Goal: Task Accomplishment & Management: Use online tool/utility

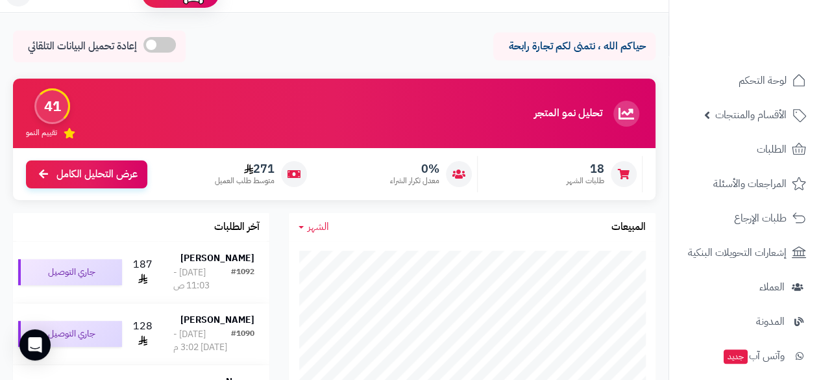
scroll to position [69, 0]
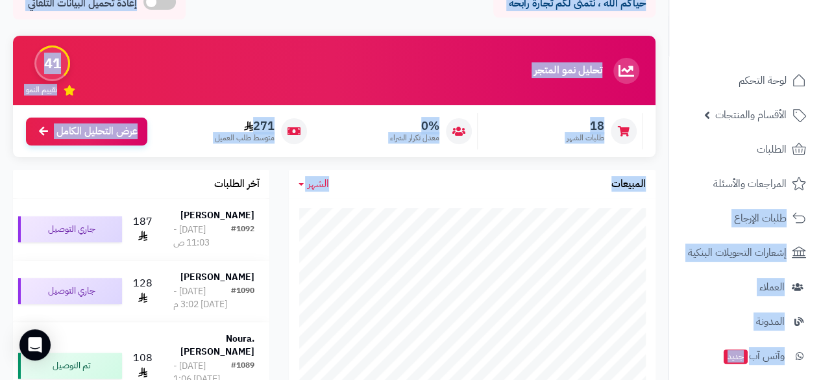
drag, startPoint x: 672, startPoint y: 191, endPoint x: 668, endPoint y: 243, distance: 52.0
click at [668, 243] on nav "لوحة التحكم الأقسام والمنتجات المنتجات مخزون الخيارات الأقسام الماركات مواصفات …" at bounding box center [744, 206] width 152 height 380
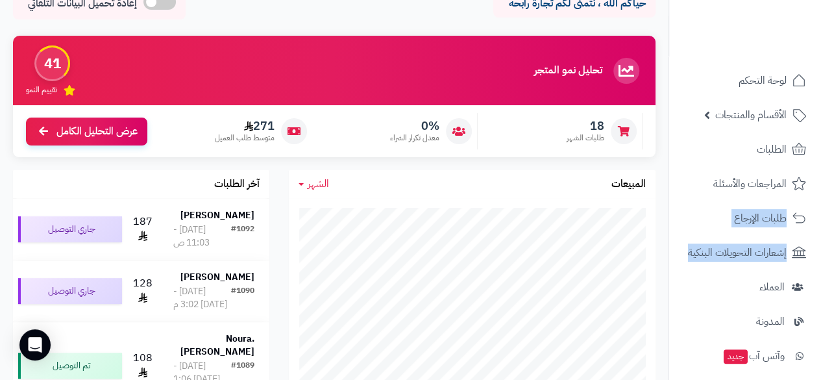
scroll to position [248, 0]
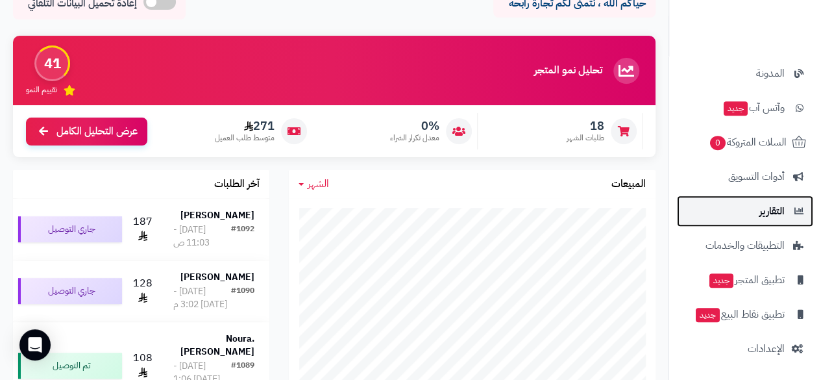
click at [762, 217] on span "التقارير" at bounding box center [771, 211] width 25 height 18
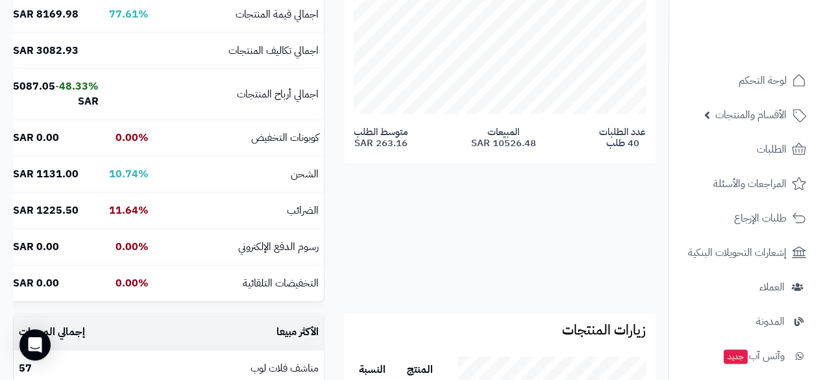
scroll to position [280, 0]
